Goal: Navigation & Orientation: Go to known website

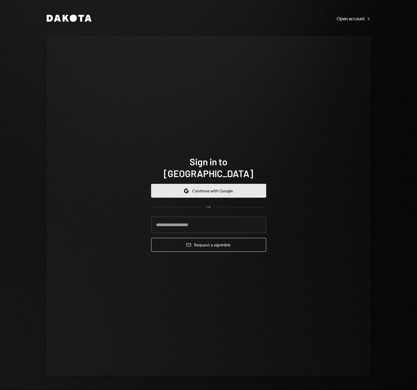
click at [229, 184] on button "Google Continue with Google" at bounding box center [208, 191] width 115 height 14
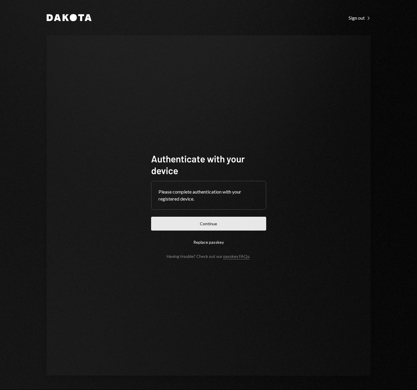
click at [234, 221] on button "Continue" at bounding box center [208, 224] width 115 height 14
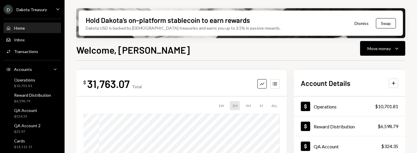
click at [299, 56] on div "Welcome, [PERSON_NAME] Move money Caret Down $ 31,763.07 Total Graph Accounts 1…" at bounding box center [240, 115] width 329 height 145
